Goal: Task Accomplishment & Management: Use online tool/utility

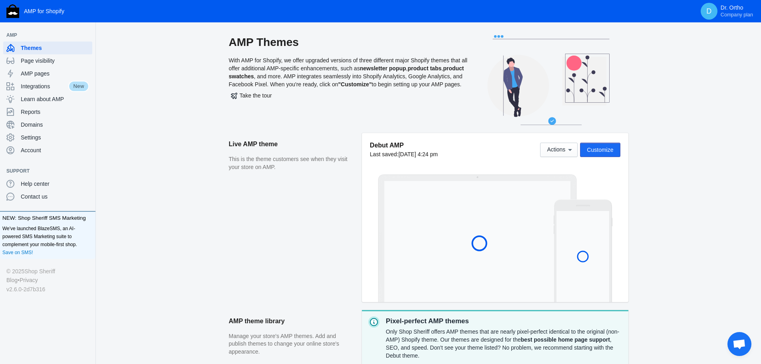
click at [602, 154] on button "Customize" at bounding box center [600, 150] width 40 height 14
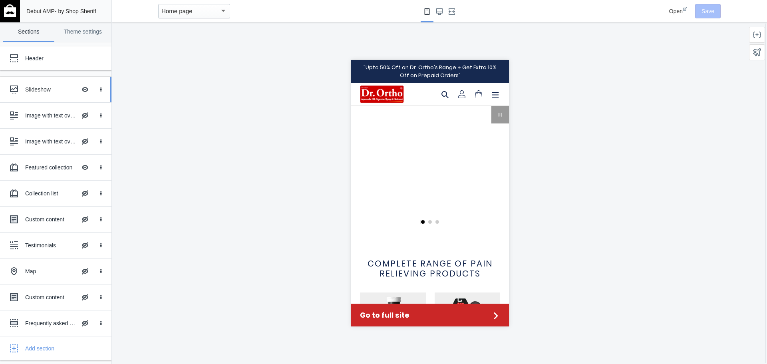
scroll to position [0, 304]
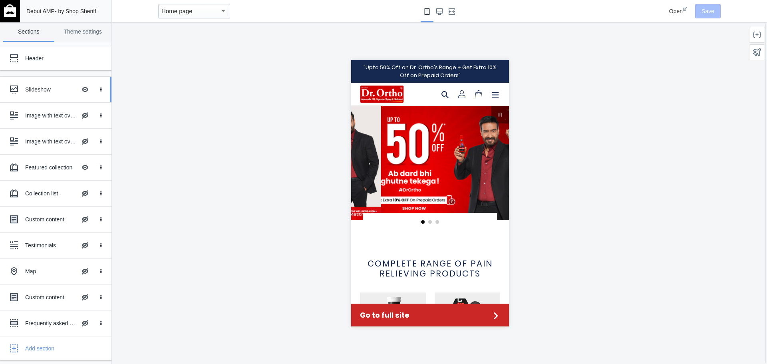
click at [50, 94] on div "Slideshow Hide Image with text overlay" at bounding box center [50, 90] width 88 height 18
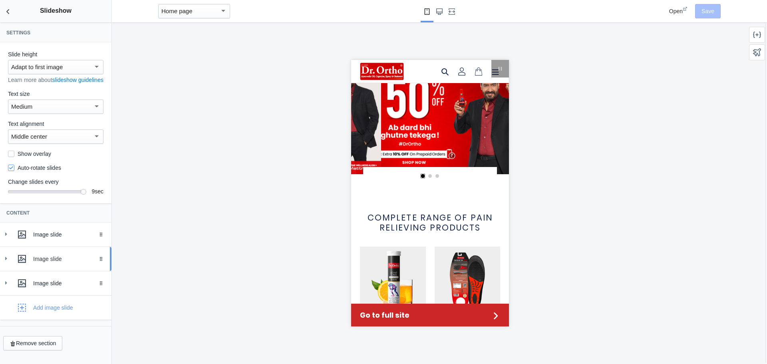
scroll to position [3, 0]
click at [9, 238] on icon at bounding box center [6, 234] width 8 height 8
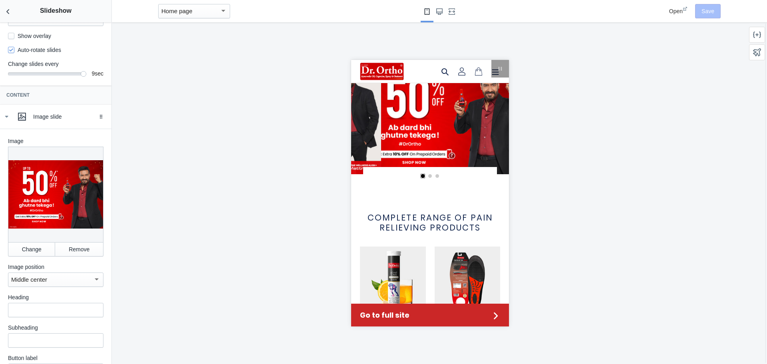
scroll to position [123, 0]
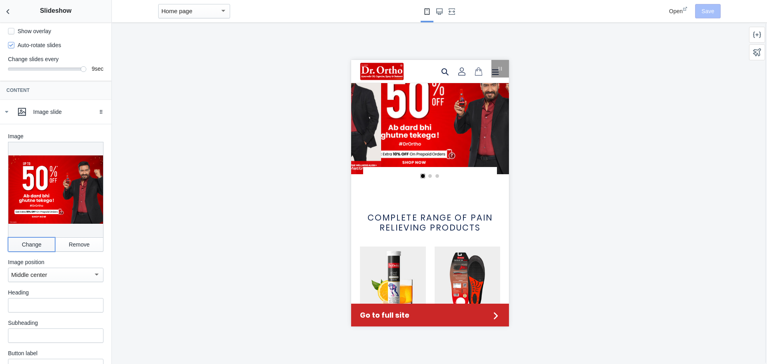
click at [42, 246] on button "Change" at bounding box center [31, 244] width 47 height 14
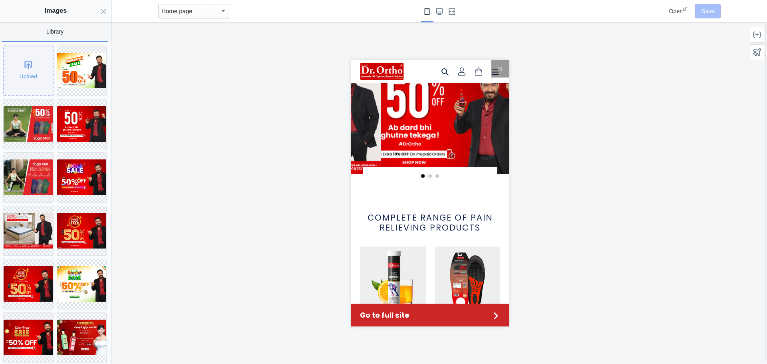
click at [40, 77] on div "Upload" at bounding box center [28, 70] width 49 height 49
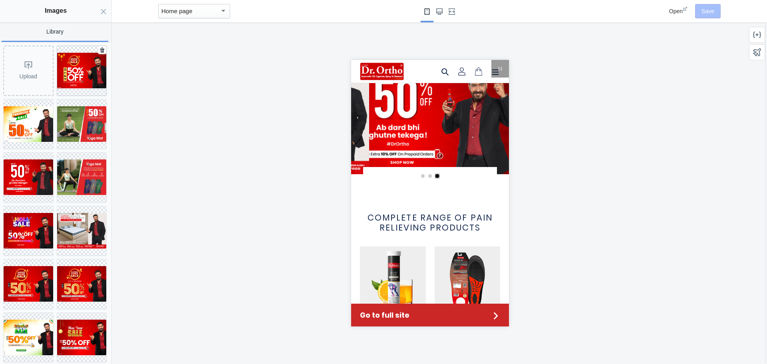
scroll to position [0, 304]
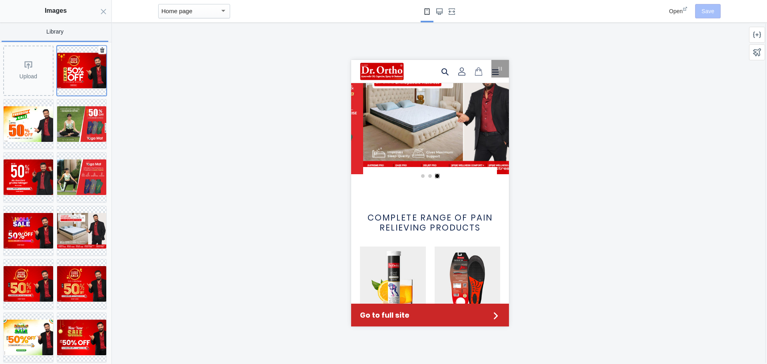
click at [84, 80] on img at bounding box center [82, 71] width 50 height 36
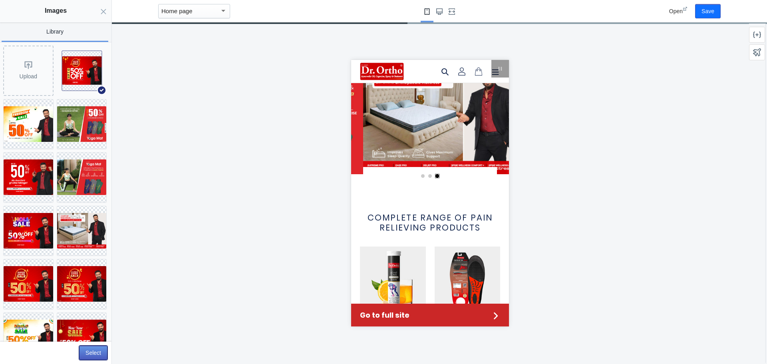
click at [92, 353] on button "Select" at bounding box center [93, 353] width 28 height 14
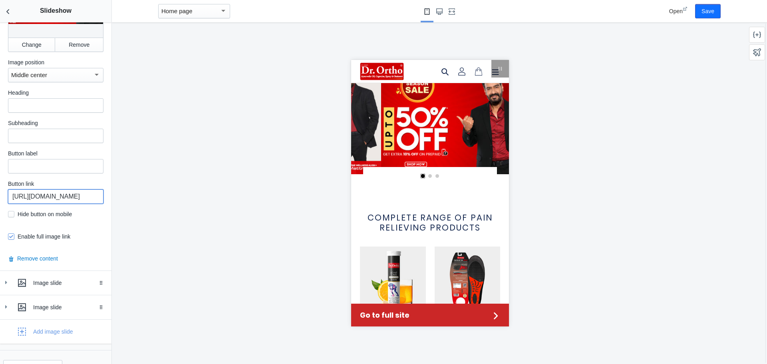
scroll to position [0, 31]
drag, startPoint x: 70, startPoint y: 201, endPoint x: 183, endPoint y: 211, distance: 113.1
click at [183, 211] on main "Debut AMP - by Shop Sheriff Save Sections Theme settings Header Slideshow Hide …" at bounding box center [383, 182] width 767 height 364
click at [711, 10] on button "Save" at bounding box center [708, 11] width 26 height 14
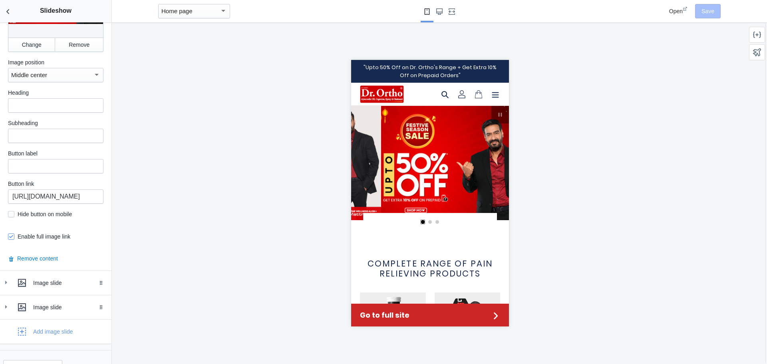
click at [677, 8] on span "Open" at bounding box center [676, 11] width 14 height 6
